Goal: Transaction & Acquisition: Purchase product/service

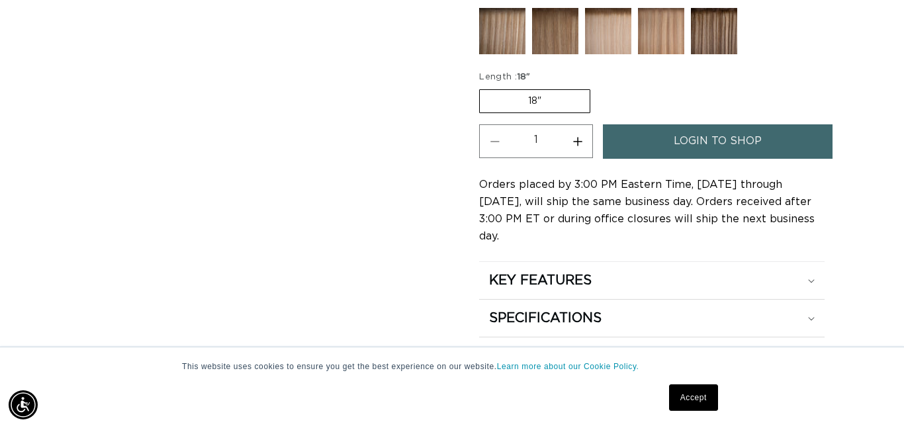
scroll to position [764, 0]
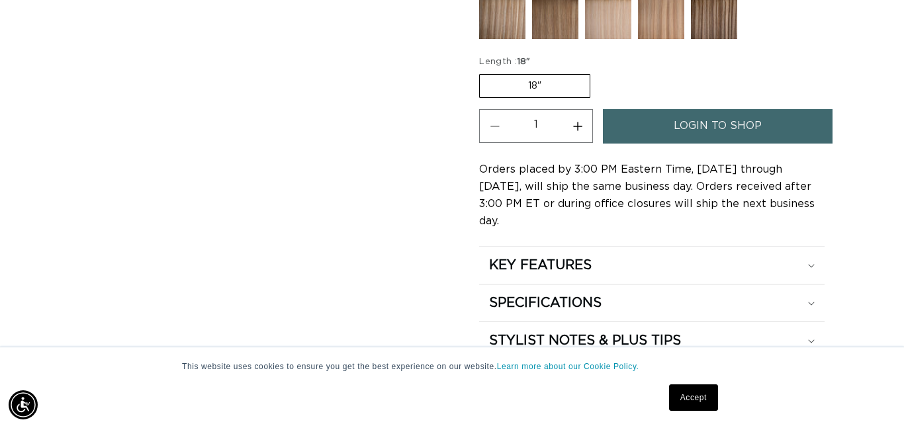
click at [561, 78] on label "18" Variant sold out or unavailable" at bounding box center [534, 86] width 111 height 24
click at [483, 72] on input "18" Variant sold out or unavailable" at bounding box center [483, 72] width 1 height 1
click at [536, 80] on label "18" Variant sold out or unavailable" at bounding box center [534, 86] width 111 height 24
click at [483, 72] on input "18" Variant sold out or unavailable" at bounding box center [483, 72] width 1 height 1
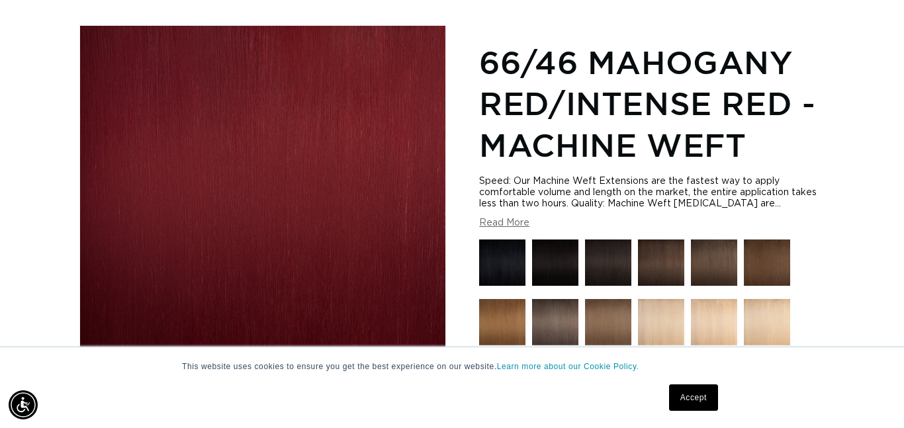
scroll to position [171, 0]
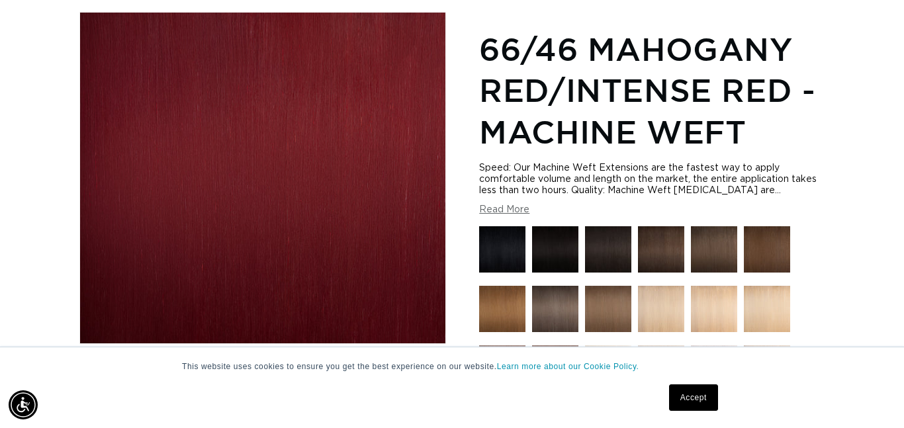
click at [689, 405] on link "Accept" at bounding box center [693, 398] width 49 height 26
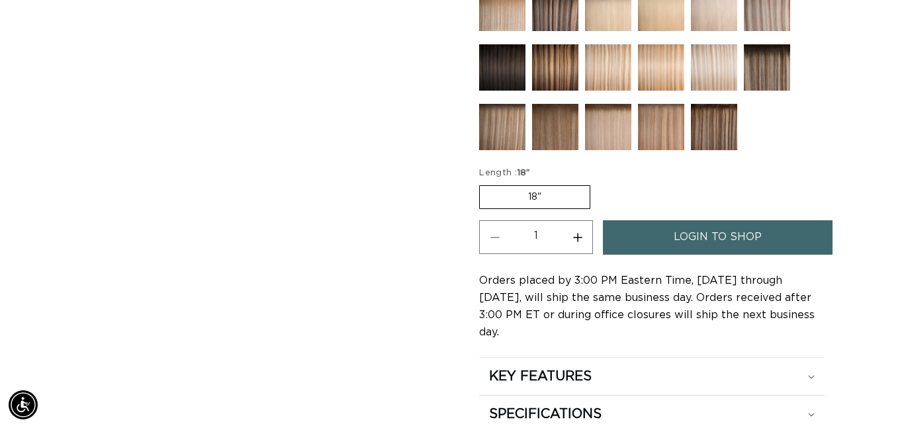
scroll to position [0, 1621]
click at [560, 198] on label "18" Variant sold out or unavailable" at bounding box center [534, 197] width 111 height 24
click at [483, 183] on input "18" Variant sold out or unavailable" at bounding box center [483, 183] width 1 height 1
click at [560, 198] on label "18" Variant sold out or unavailable" at bounding box center [534, 197] width 111 height 24
click at [483, 183] on input "18" Variant sold out or unavailable" at bounding box center [483, 183] width 1 height 1
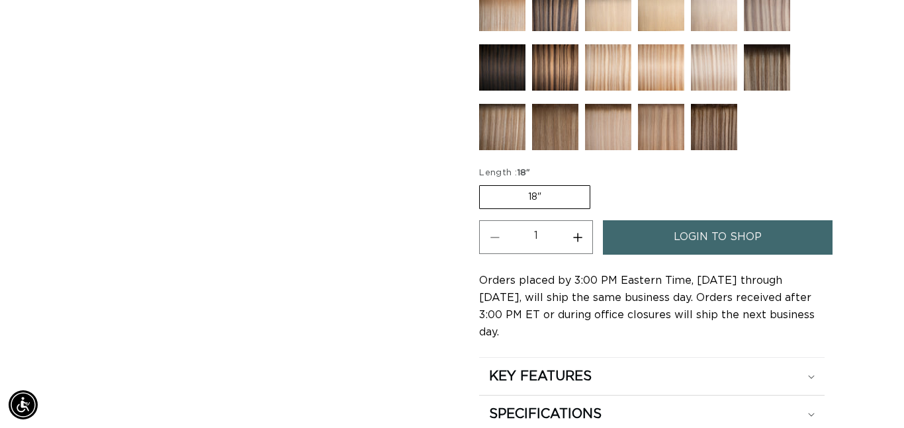
click at [560, 198] on label "18" Variant sold out or unavailable" at bounding box center [534, 197] width 111 height 24
click at [483, 183] on input "18" Variant sold out or unavailable" at bounding box center [483, 183] width 1 height 1
click at [560, 198] on label "18" Variant sold out or unavailable" at bounding box center [534, 197] width 111 height 24
click at [483, 183] on input "18" Variant sold out or unavailable" at bounding box center [483, 183] width 1 height 1
click at [560, 198] on label "18" Variant sold out or unavailable" at bounding box center [534, 197] width 111 height 24
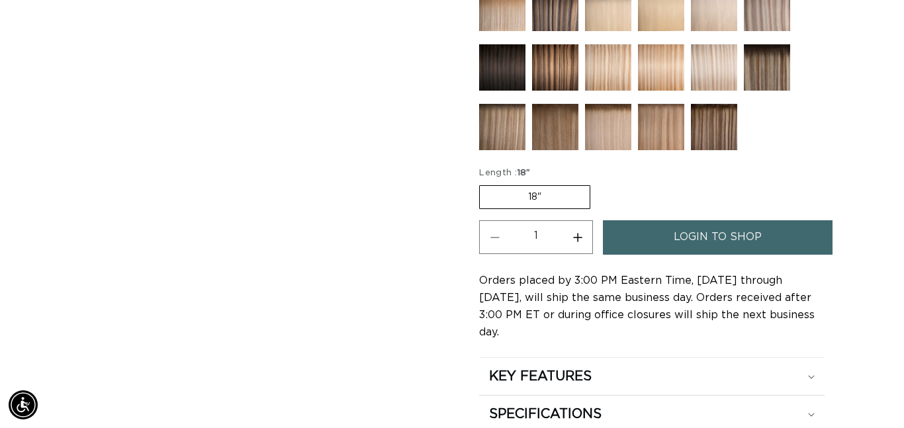
click at [483, 183] on input "18" Variant sold out or unavailable" at bounding box center [483, 183] width 1 height 1
click at [560, 198] on label "18" Variant sold out or unavailable" at bounding box center [534, 197] width 111 height 24
click at [483, 183] on input "18" Variant sold out or unavailable" at bounding box center [483, 183] width 1 height 1
click at [560, 198] on label "18" Variant sold out or unavailable" at bounding box center [534, 197] width 111 height 24
click at [483, 183] on input "18" Variant sold out or unavailable" at bounding box center [483, 183] width 1 height 1
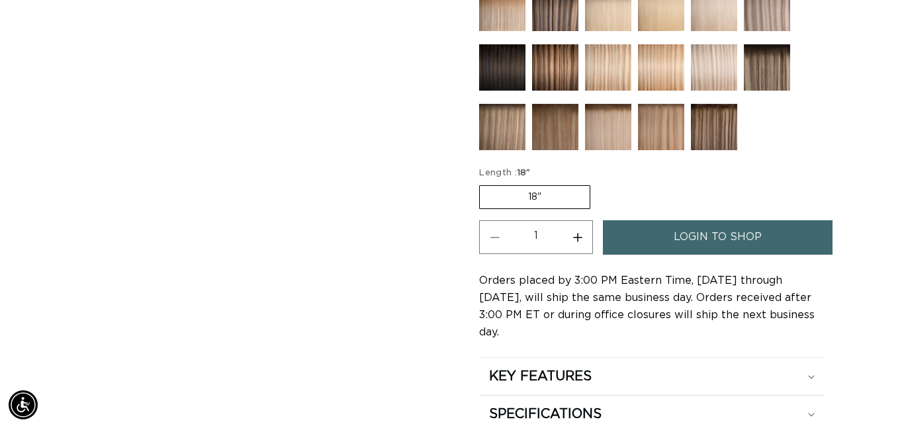
click at [560, 198] on label "18" Variant sold out or unavailable" at bounding box center [534, 197] width 111 height 24
click at [483, 183] on input "18" Variant sold out or unavailable" at bounding box center [483, 183] width 1 height 1
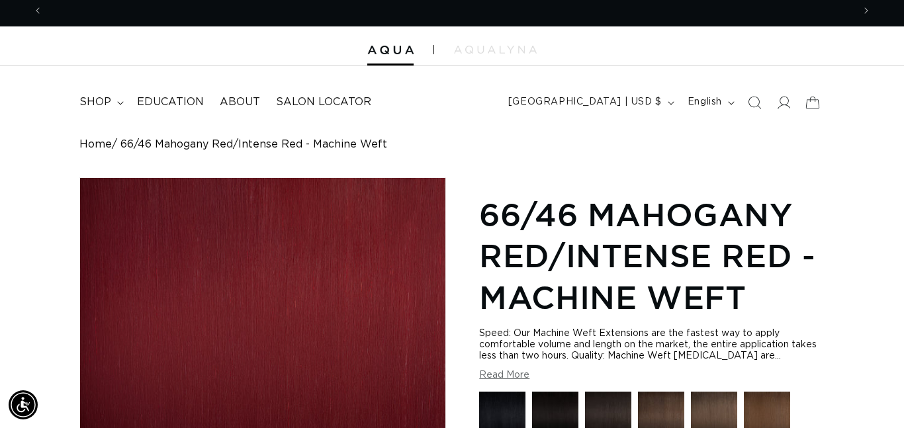
scroll to position [0, 810]
